Goal: Task Accomplishment & Management: Manage account settings

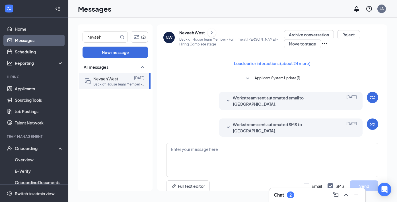
scroll to position [161, 0]
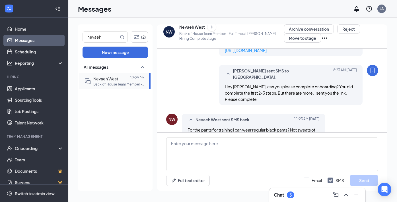
scroll to position [183, 0]
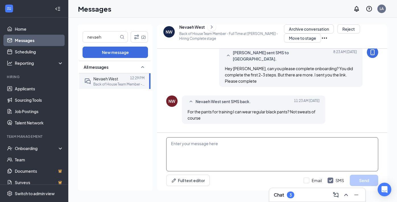
click at [211, 145] on textarea at bounding box center [272, 154] width 212 height 34
click at [205, 155] on textarea at bounding box center [272, 154] width 212 height 34
type textarea "hire date 8/23/25"
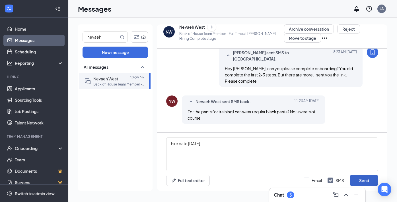
click at [361, 182] on button "Send" at bounding box center [364, 180] width 28 height 11
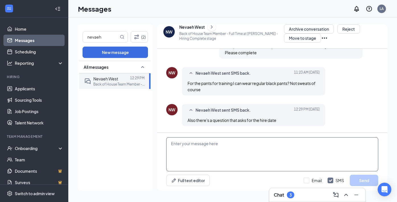
scroll to position [214, 0]
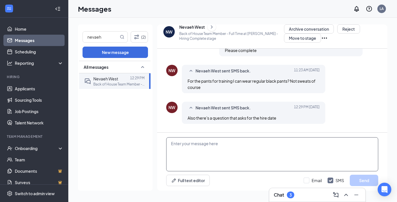
click at [279, 160] on textarea at bounding box center [272, 154] width 212 height 34
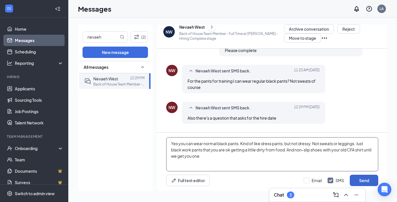
type textarea "Yes you can wear normal black pants. Kind of like dress pants, but not dressy. …"
click at [360, 180] on button "Send" at bounding box center [364, 180] width 28 height 11
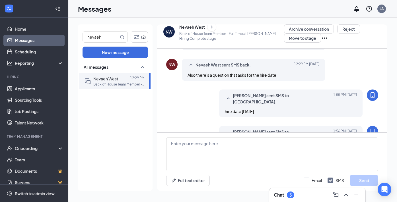
scroll to position [263, 0]
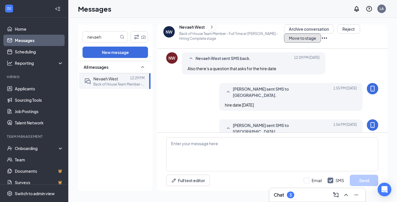
click at [293, 35] on button "Move to stage" at bounding box center [302, 38] width 37 height 9
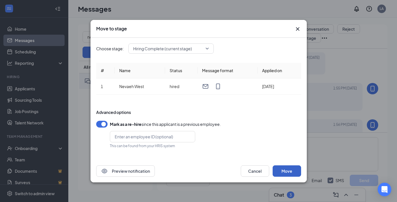
click at [290, 172] on button "Move" at bounding box center [287, 171] width 28 height 11
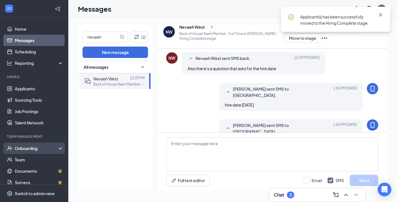
click at [29, 152] on div "Onboarding" at bounding box center [34, 148] width 68 height 11
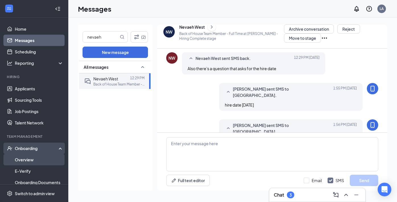
click at [22, 159] on link "Overview" at bounding box center [39, 159] width 49 height 11
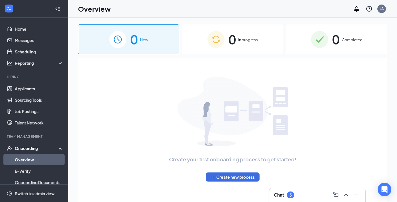
click at [234, 34] on span "0" at bounding box center [232, 40] width 7 height 20
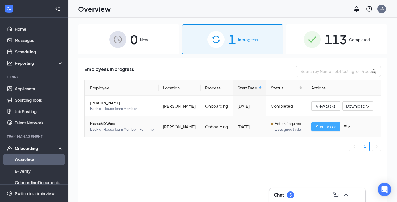
click at [320, 124] on span "Start tasks" at bounding box center [326, 127] width 20 height 6
